Goal: Task Accomplishment & Management: Manage account settings

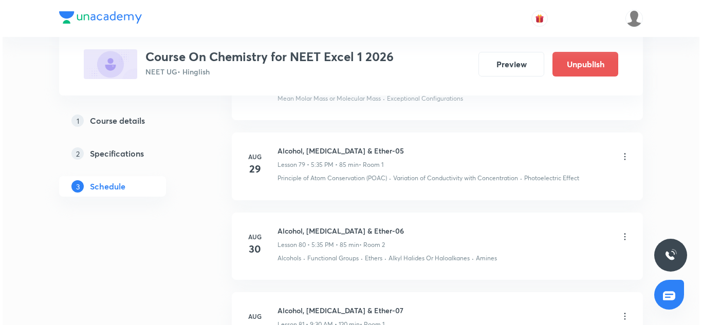
scroll to position [8547, 0]
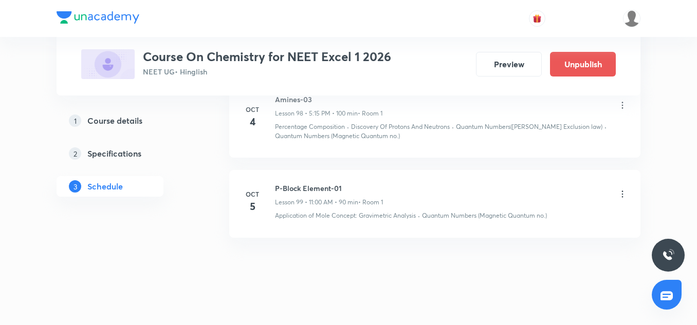
click at [620, 189] on icon at bounding box center [622, 194] width 10 height 10
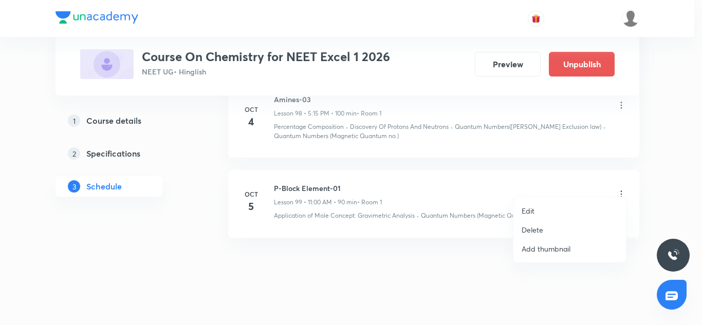
click at [518, 215] on li "Edit" at bounding box center [570, 211] width 113 height 19
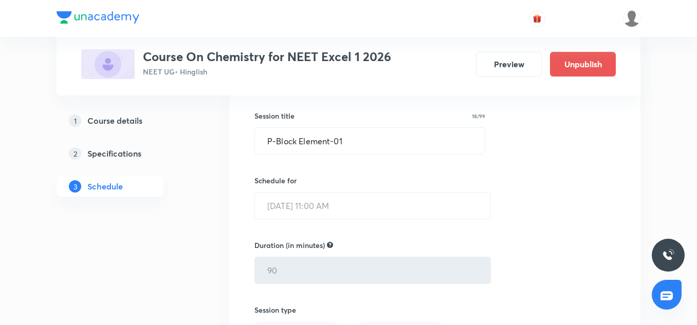
scroll to position [8156, 0]
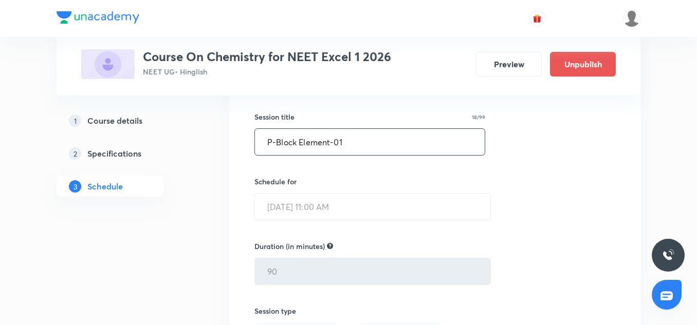
click at [306, 136] on input "P-Block Element-01" at bounding box center [370, 142] width 230 height 26
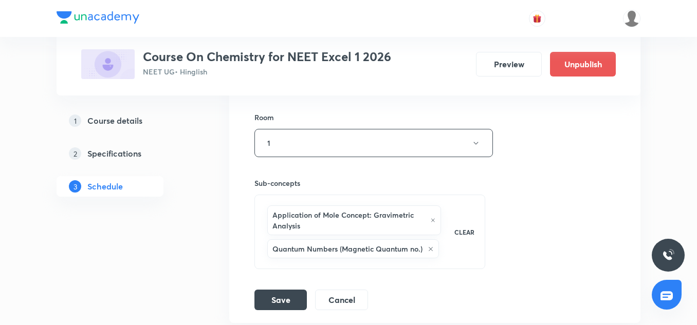
scroll to position [8503, 0]
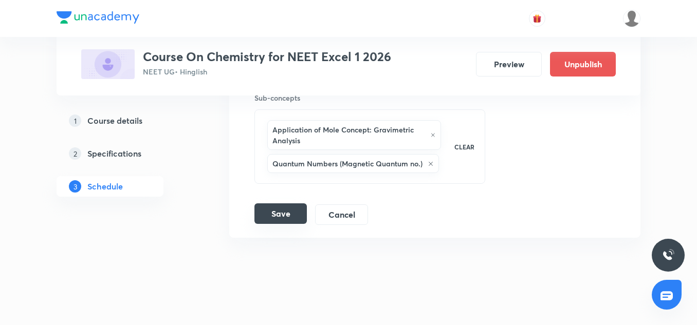
type input "Revision of Amines"
click at [273, 211] on button "Save" at bounding box center [281, 214] width 52 height 21
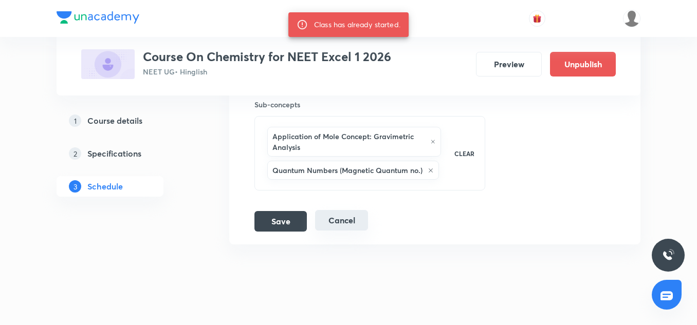
click at [353, 210] on button "Cancel" at bounding box center [341, 220] width 53 height 21
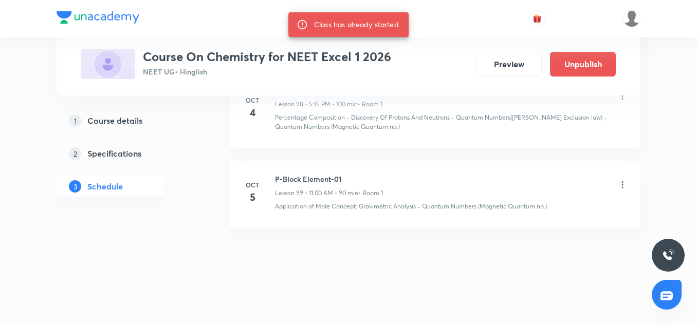
scroll to position [8074, 0]
